Goal: Check status: Check status

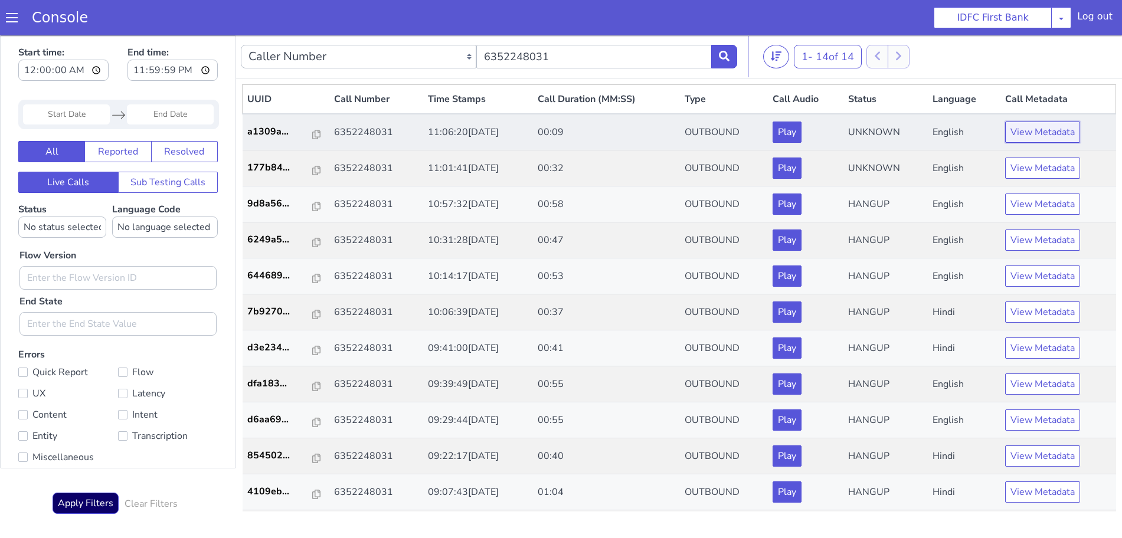
click at [1051, 142] on button "View Metadata" at bounding box center [1042, 132] width 75 height 21
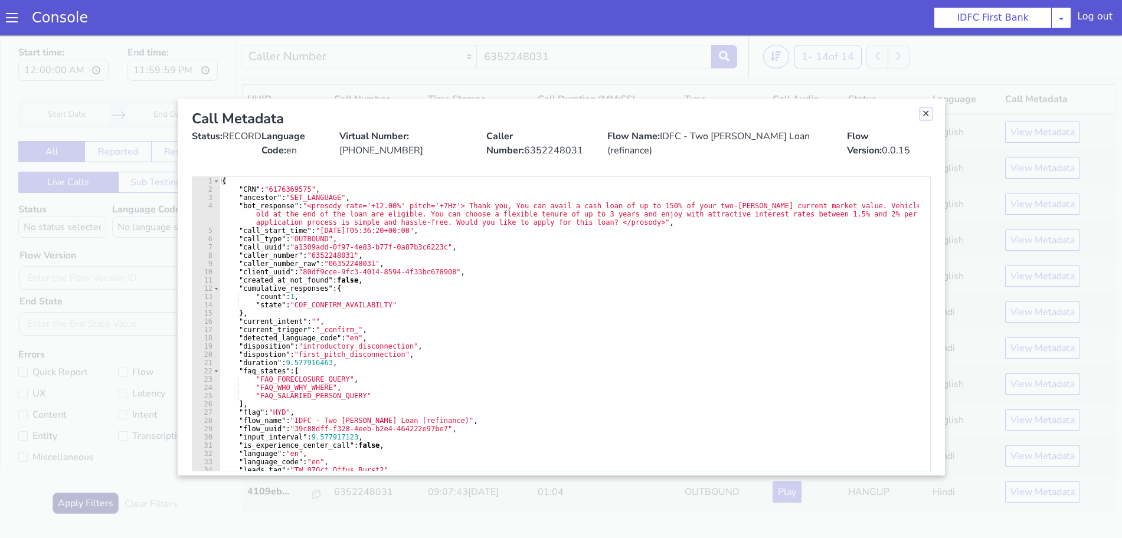
click at [930, 115] on link "Close" at bounding box center [926, 114] width 12 height 12
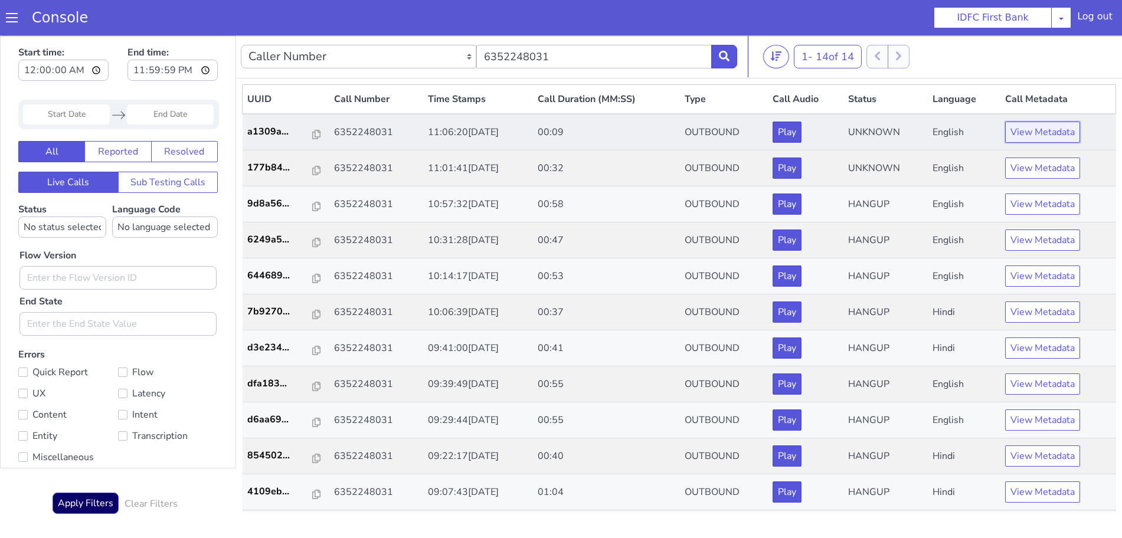
click at [1024, 129] on button "View Metadata" at bounding box center [1042, 132] width 75 height 21
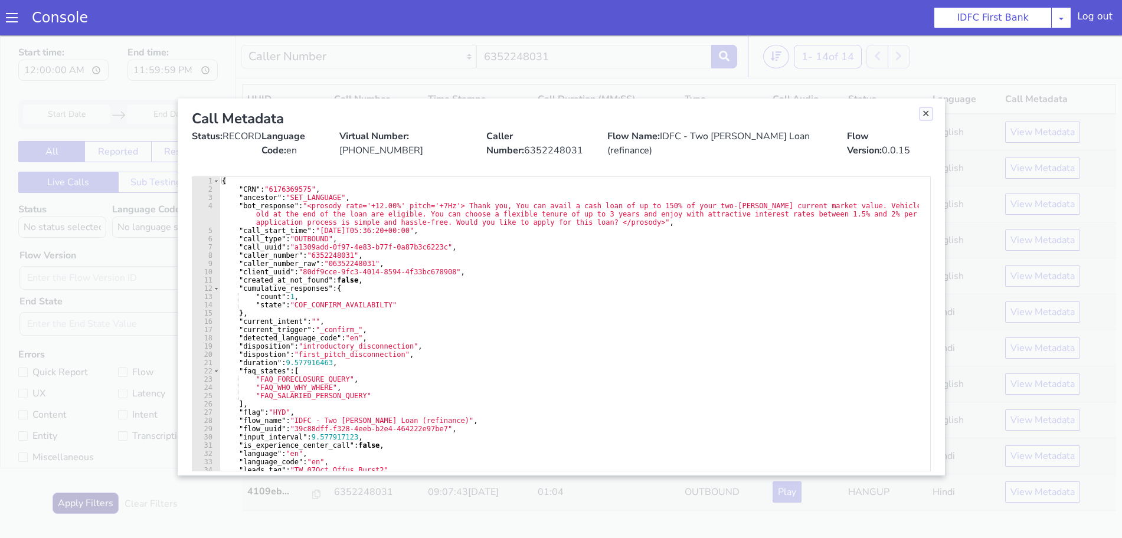
drag, startPoint x: 928, startPoint y: 112, endPoint x: 738, endPoint y: 60, distance: 196.8
click at [928, 112] on link "Close" at bounding box center [926, 114] width 12 height 12
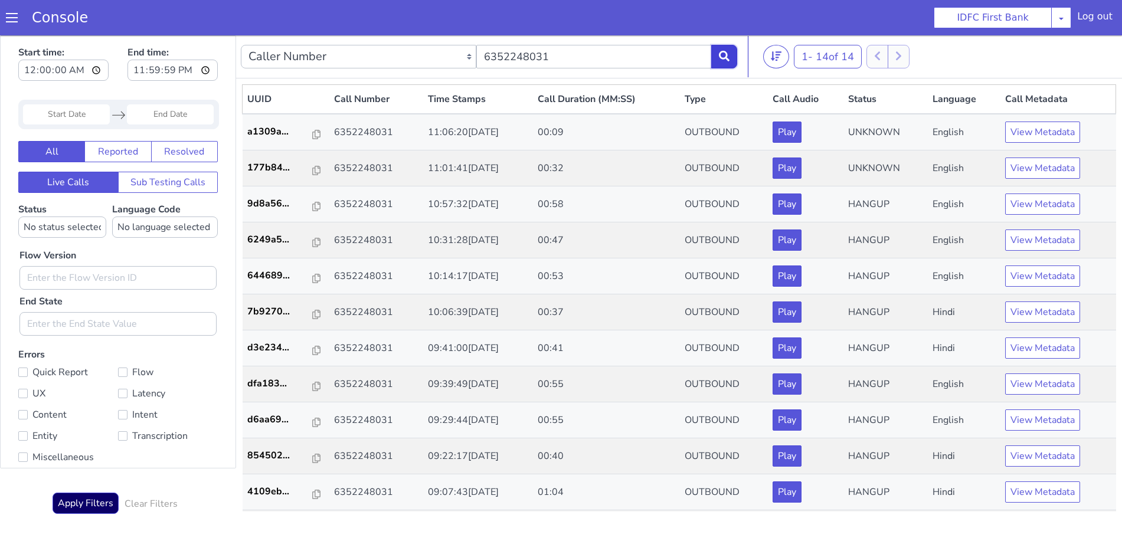
click at [720, 58] on icon at bounding box center [724, 56] width 11 height 11
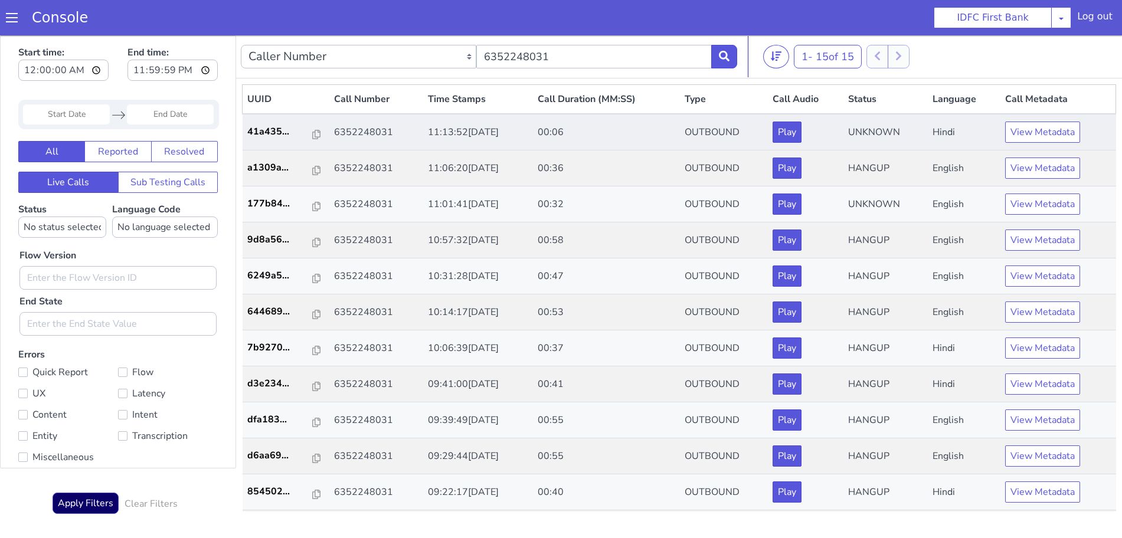
click at [1040, 145] on td "View Metadata" at bounding box center [1058, 132] width 116 height 37
click at [1042, 129] on button "View Metadata" at bounding box center [1042, 132] width 75 height 21
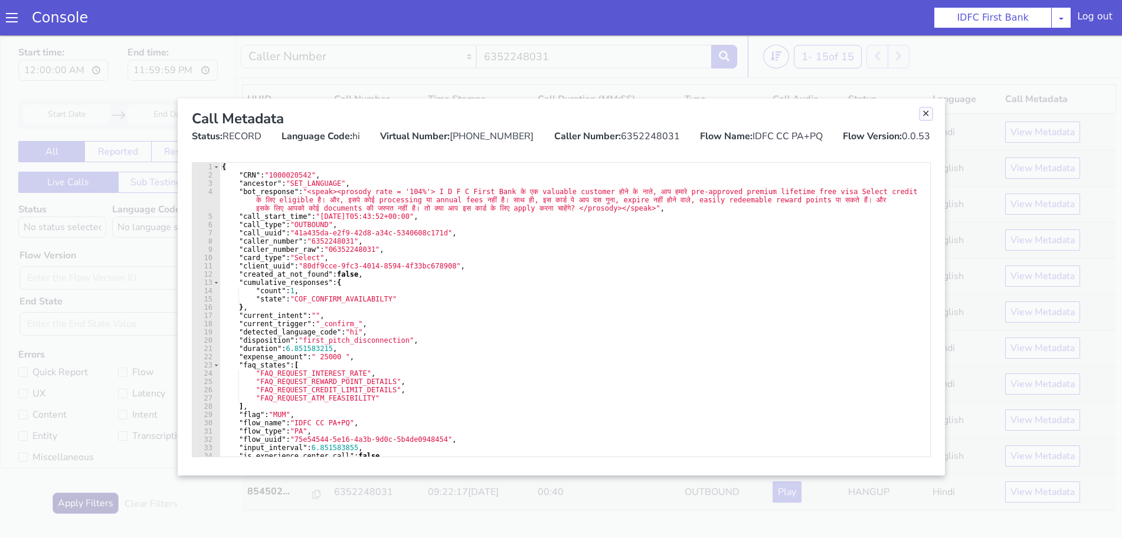
click at [924, 113] on link "Close" at bounding box center [926, 114] width 12 height 12
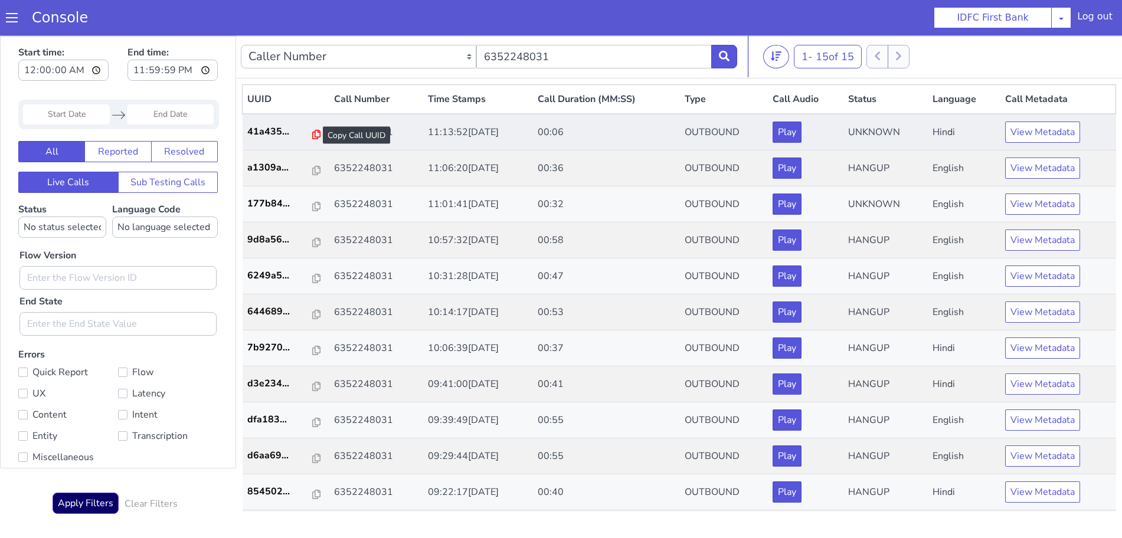
click at [312, 130] on icon at bounding box center [316, 134] width 8 height 9
